Goal: Task Accomplishment & Management: Manage account settings

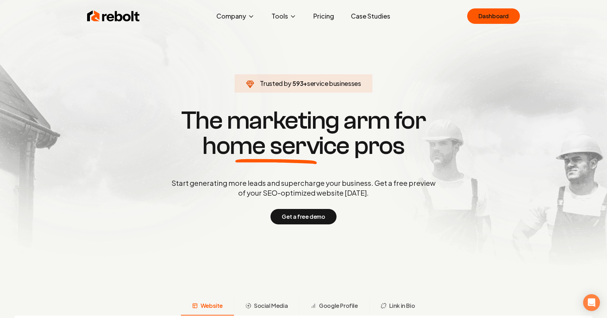
click at [502, 23] on link "Dashboard" at bounding box center [493, 15] width 53 height 15
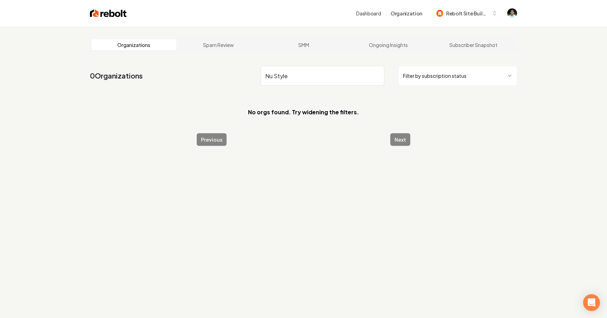
click at [267, 78] on input "Nu Style" at bounding box center [322, 76] width 124 height 20
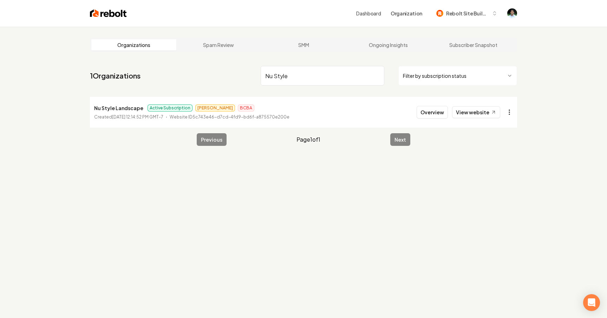
type input "Nu Style"
click at [506, 114] on html "Dashboard Organization Rebolt Site Builder Organizations Spam Review SMM Ongoin…" at bounding box center [303, 159] width 607 height 318
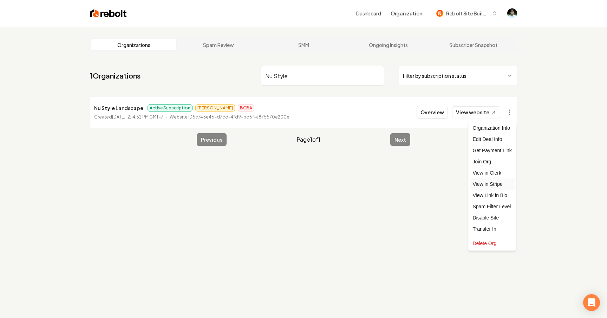
click at [494, 187] on link "View in Stripe" at bounding box center [492, 184] width 45 height 11
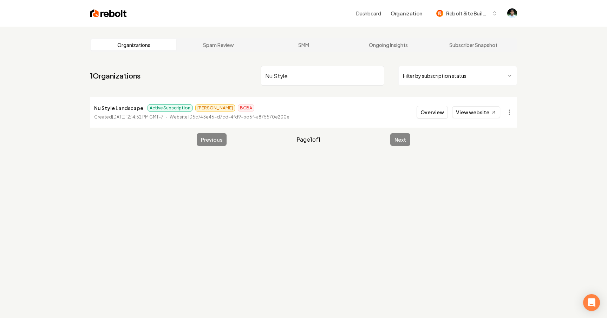
click at [296, 67] on input "Nu Style" at bounding box center [322, 76] width 124 height 20
type input "Two Rivers"
click at [511, 114] on html "Dashboard Organization Rebolt Site Builder Organizations Spam Review SMM Ongoin…" at bounding box center [303, 159] width 607 height 318
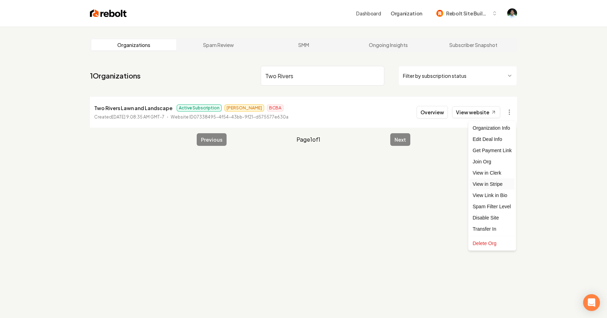
click at [491, 184] on link "View in Stripe" at bounding box center [492, 184] width 45 height 11
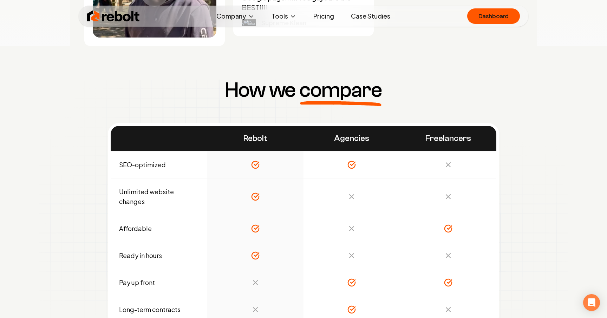
scroll to position [3710, 0]
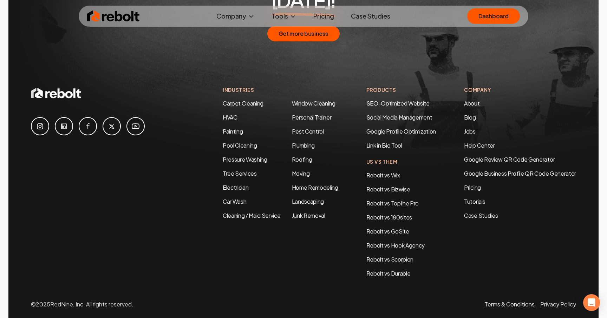
click at [515, 301] on link "Terms & Conditions" at bounding box center [509, 304] width 50 height 7
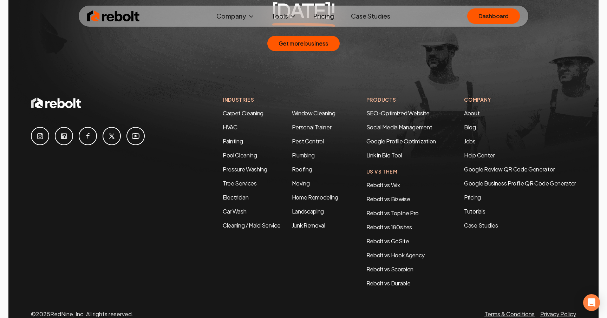
scroll to position [3710, 0]
